Goal: Task Accomplishment & Management: Use online tool/utility

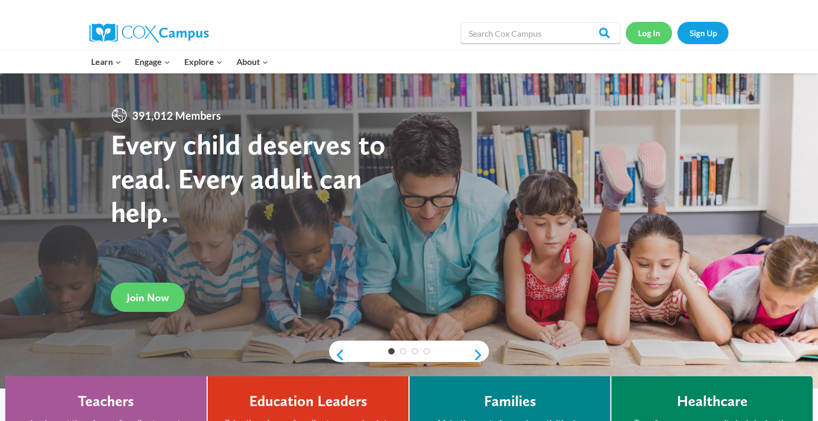
click at [652, 35] on link "Log In" at bounding box center [649, 33] width 46 height 22
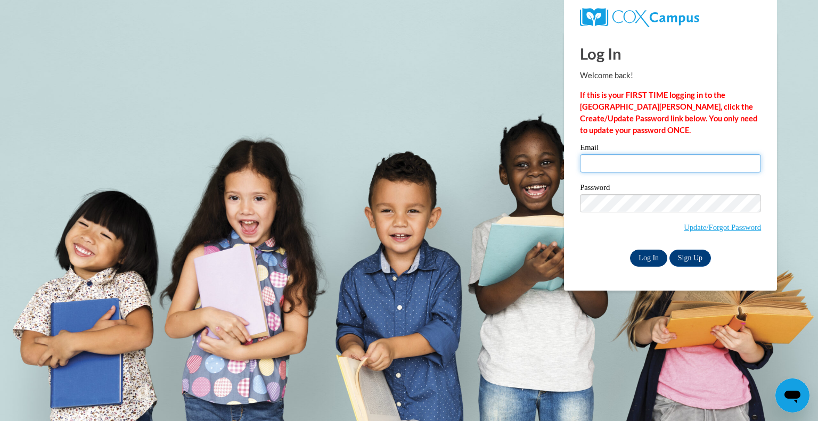
type input "ljarvis@grafton.k12.wi.us"
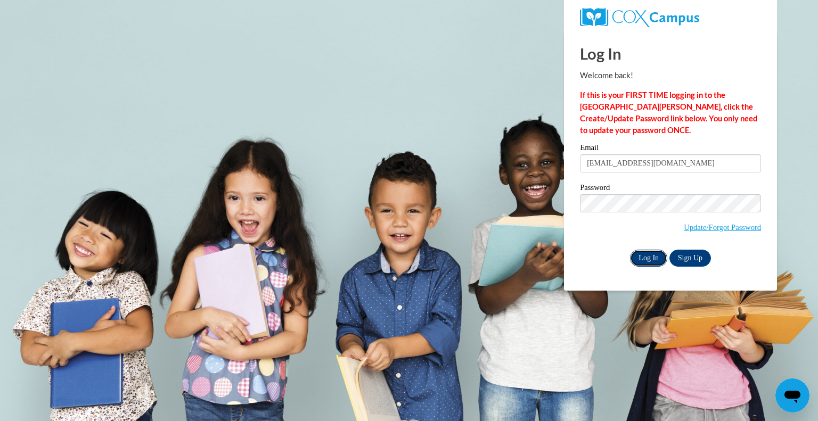
click at [651, 256] on input "Log In" at bounding box center [648, 258] width 37 height 17
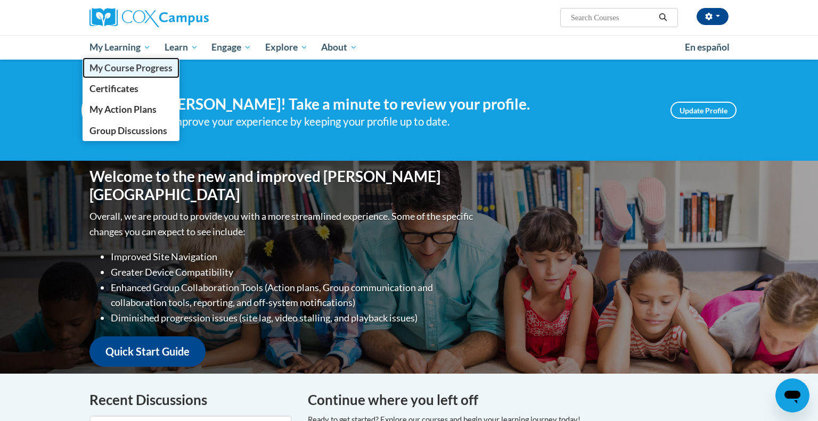
click at [121, 69] on span "My Course Progress" at bounding box center [130, 67] width 83 height 11
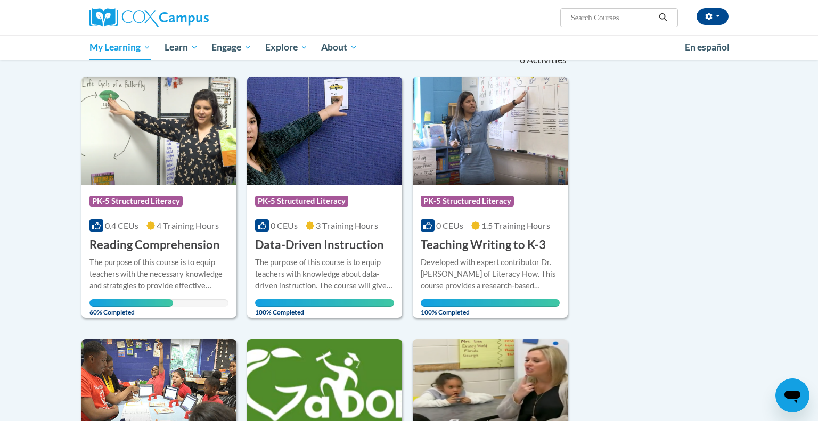
scroll to position [114, 0]
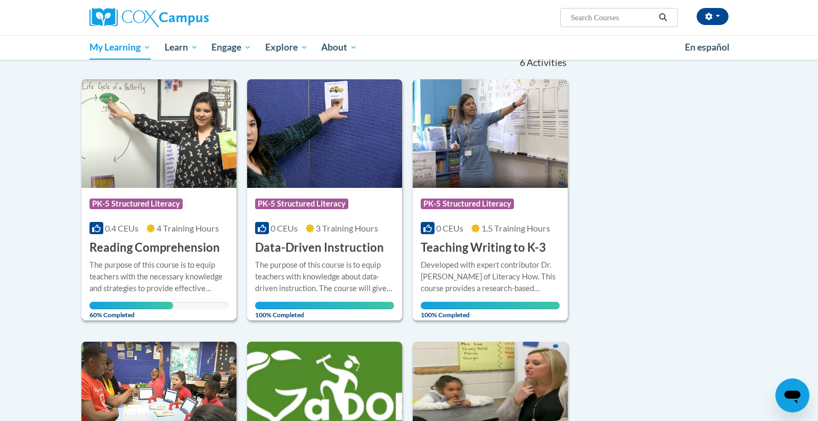
click at [148, 250] on h3 "Reading Comprehension" at bounding box center [154, 248] width 130 height 17
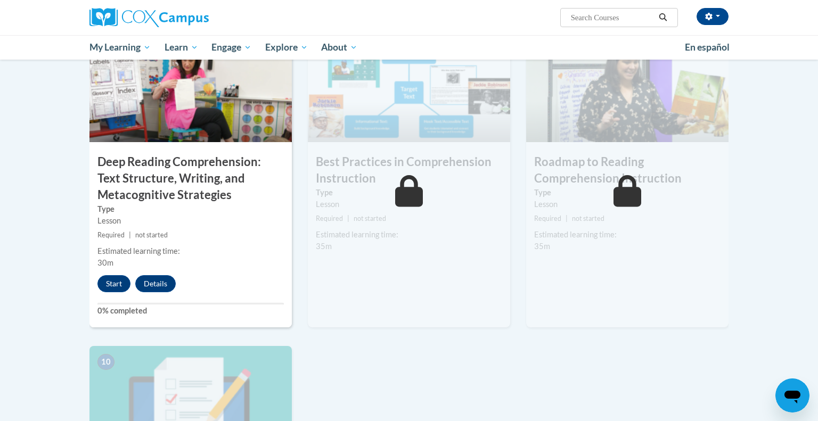
scroll to position [844, 0]
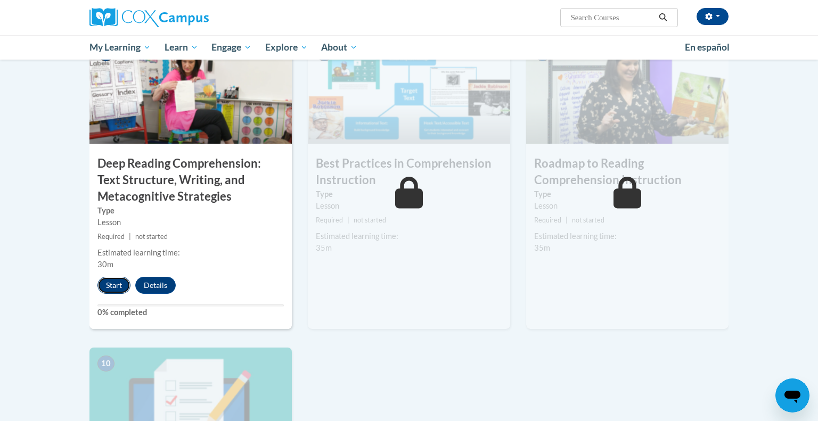
click at [113, 283] on button "Start" at bounding box center [113, 285] width 33 height 17
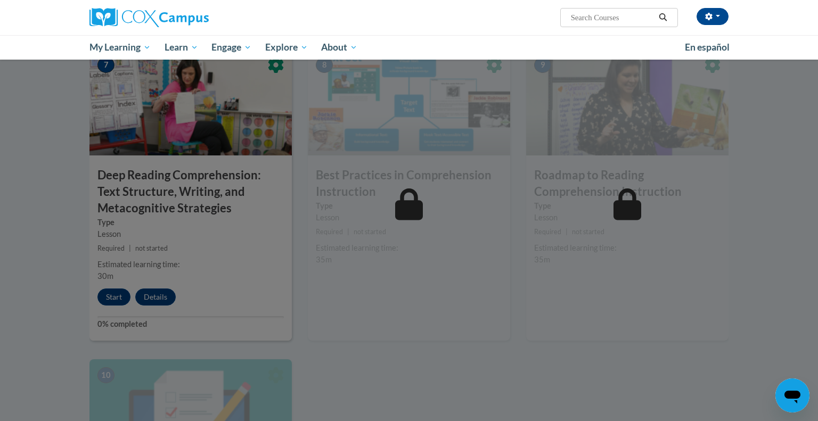
scroll to position [834, 0]
click at [124, 299] on div at bounding box center [409, 210] width 818 height 421
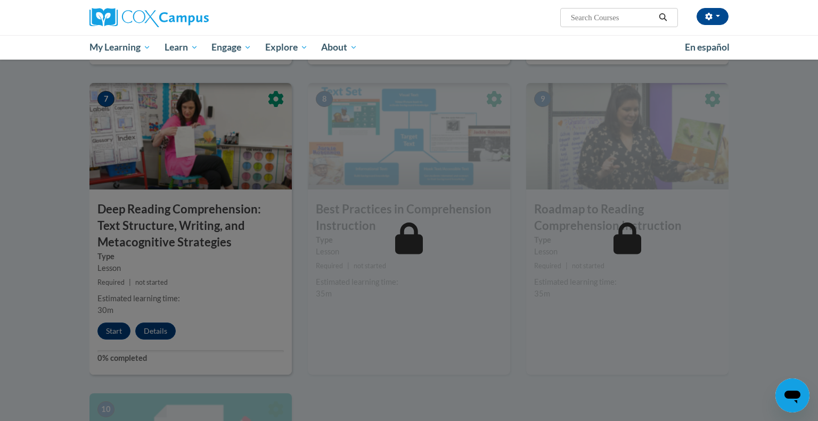
scroll to position [798, 0]
click at [107, 331] on div at bounding box center [409, 210] width 818 height 421
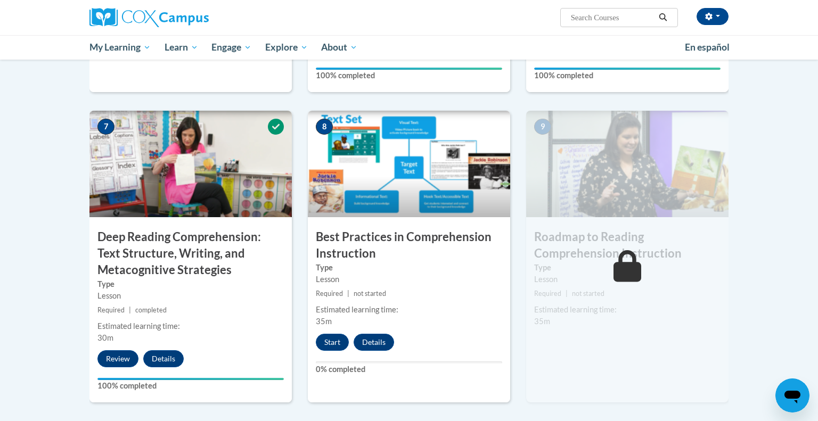
scroll to position [770, 0]
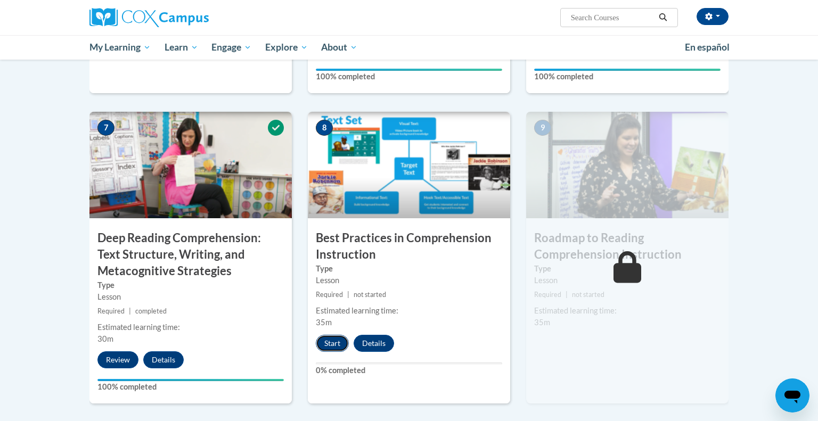
click at [323, 341] on button "Start" at bounding box center [332, 343] width 33 height 17
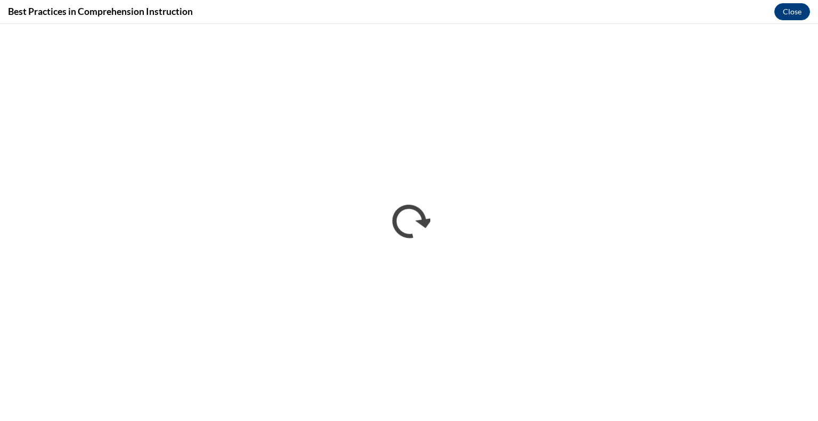
scroll to position [0, 0]
